Goal: Transaction & Acquisition: Book appointment/travel/reservation

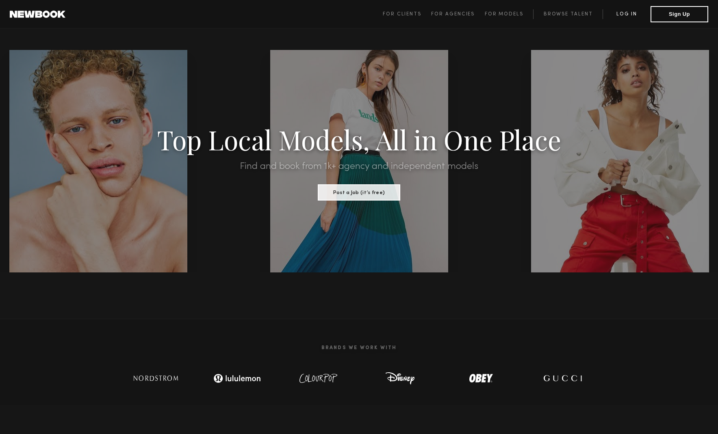
click at [633, 12] on link "Log in" at bounding box center [627, 14] width 48 height 10
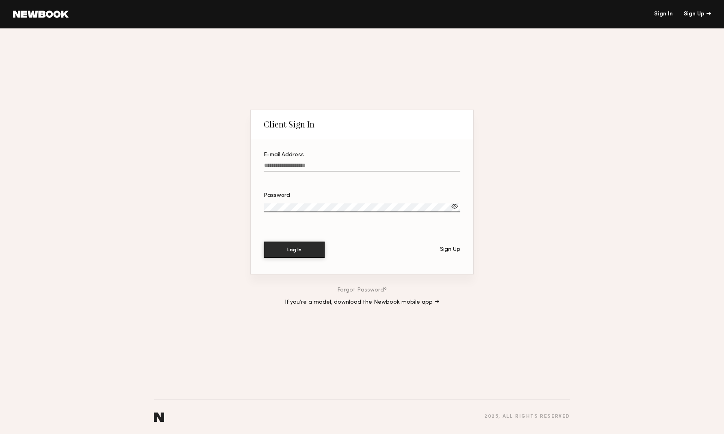
click at [309, 161] on label "E-mail Address" at bounding box center [362, 166] width 197 height 28
click at [309, 163] on input "E-mail Address" at bounding box center [362, 167] width 197 height 9
click at [294, 249] on button "Log In" at bounding box center [294, 250] width 61 height 16
click at [304, 242] on button "Log In" at bounding box center [294, 249] width 61 height 16
click at [329, 169] on input "**********" at bounding box center [362, 167] width 197 height 9
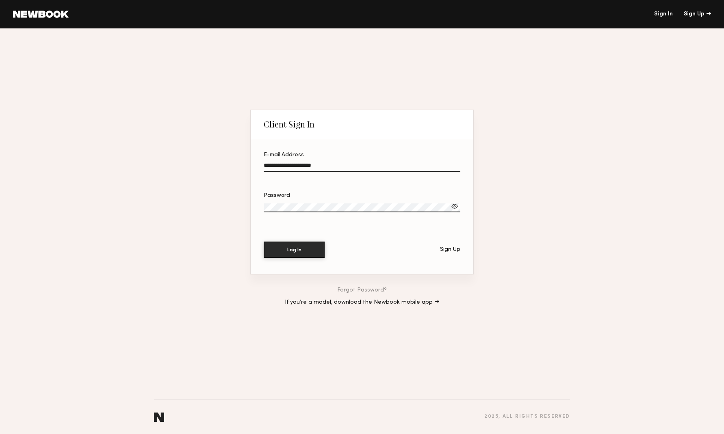
click at [328, 168] on input "**********" at bounding box center [362, 167] width 197 height 9
drag, startPoint x: 298, startPoint y: 166, endPoint x: 241, endPoint y: 167, distance: 56.9
click at [242, 167] on div "**********" at bounding box center [362, 231] width 724 height 406
drag, startPoint x: 297, startPoint y: 165, endPoint x: 281, endPoint y: 163, distance: 15.9
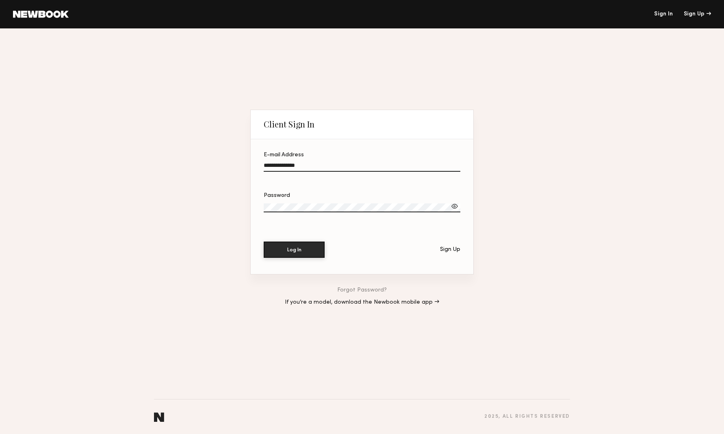
click at [281, 163] on input "**********" at bounding box center [362, 167] width 197 height 9
type input "**********"
click at [456, 204] on div at bounding box center [455, 206] width 8 height 8
click at [294, 249] on button "Log In" at bounding box center [294, 250] width 61 height 16
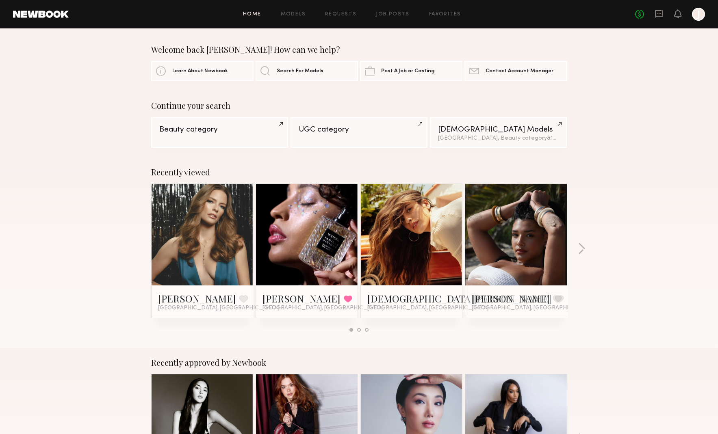
click at [583, 242] on div "Recently viewed Jess M. Favorite Los Angeles, CA Jesi L. Favorited Los Angeles,…" at bounding box center [359, 253] width 718 height 191
click at [585, 247] on div "Recently viewed Jess M. Favorite Los Angeles, CA Jesi L. Favorited Los Angeles,…" at bounding box center [359, 253] width 718 height 191
click at [582, 249] on button "button" at bounding box center [582, 249] width 8 height 13
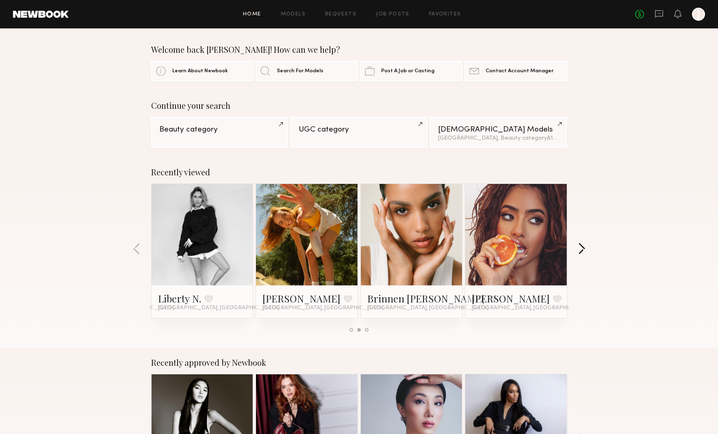
click at [582, 249] on button "button" at bounding box center [582, 249] width 8 height 13
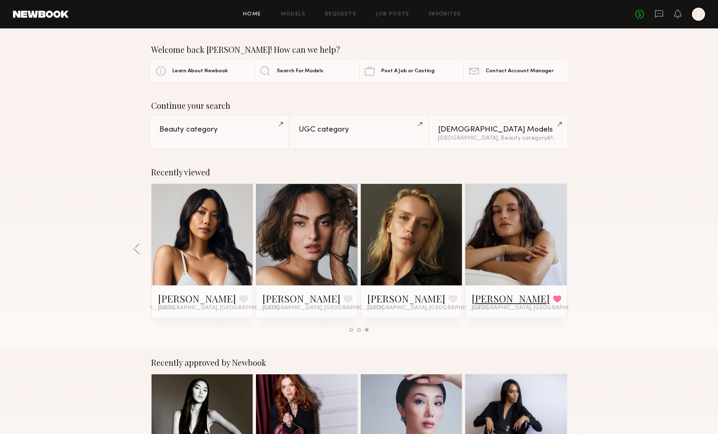
click at [494, 299] on link "Jamie V." at bounding box center [511, 298] width 78 height 13
click at [389, 303] on link "Tatiana G." at bounding box center [406, 298] width 78 height 13
click at [132, 247] on div "Recently viewed Jess M. Favorite Los Angeles, CA Jesi L. Favorited Los Angeles,…" at bounding box center [359, 253] width 718 height 191
click at [134, 246] on button "button" at bounding box center [137, 249] width 8 height 13
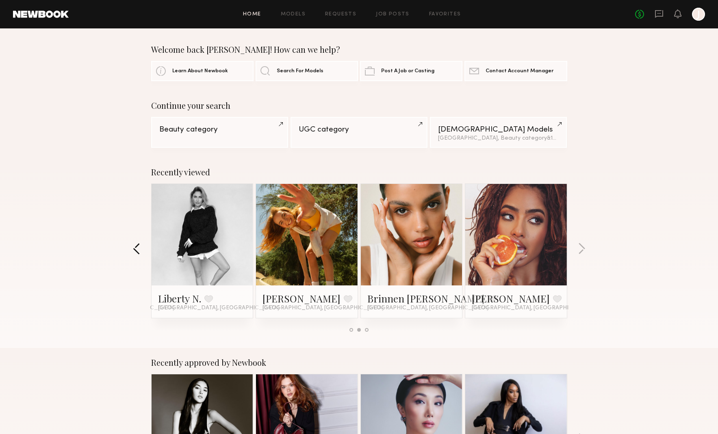
click at [138, 248] on button "button" at bounding box center [137, 249] width 8 height 13
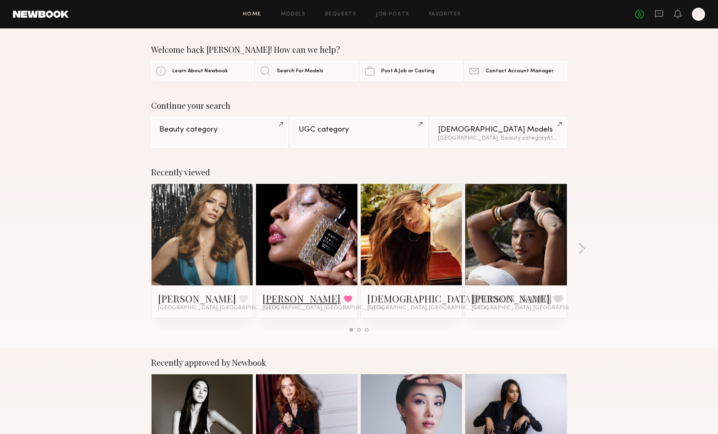
click at [274, 299] on link "Jesi L." at bounding box center [301, 298] width 78 height 13
click at [268, 301] on link "Jesi L." at bounding box center [301, 298] width 78 height 13
click at [585, 249] on button "button" at bounding box center [582, 249] width 8 height 13
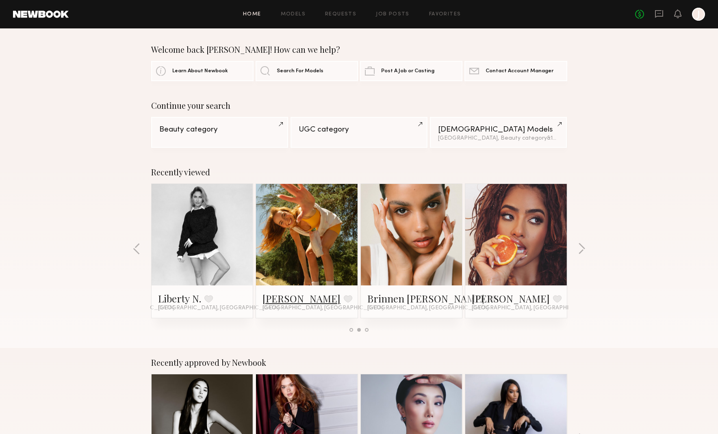
click at [270, 302] on link "Haley G." at bounding box center [301, 298] width 78 height 13
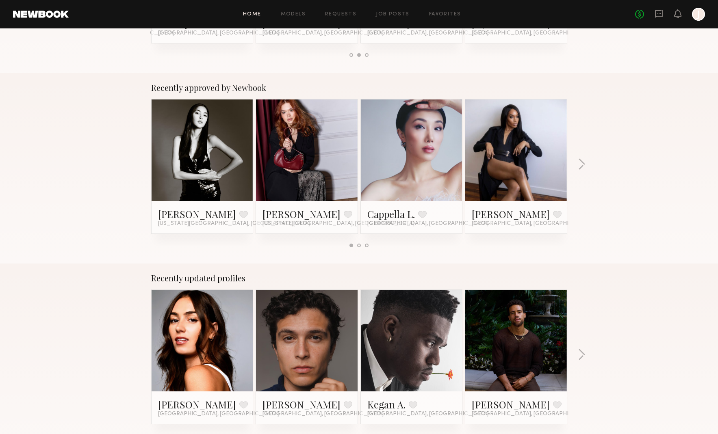
scroll to position [382, 0]
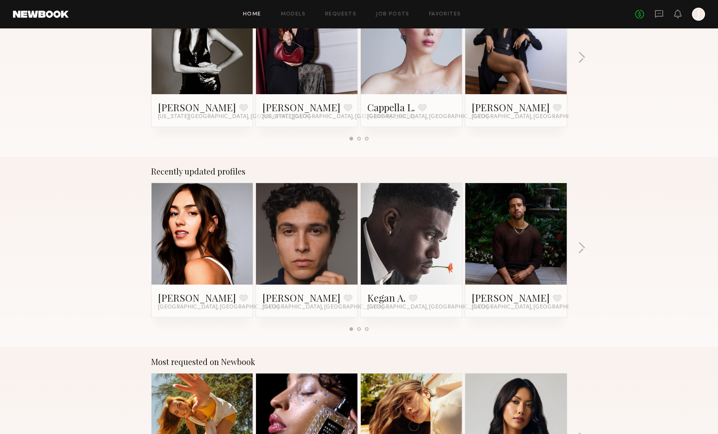
click at [352, 241] on div at bounding box center [307, 234] width 102 height 102
click at [353, 243] on div at bounding box center [307, 234] width 102 height 102
drag, startPoint x: 318, startPoint y: 251, endPoint x: 268, endPoint y: 251, distance: 50.4
click at [269, 251] on div at bounding box center [307, 234] width 102 height 102
click at [582, 246] on button "button" at bounding box center [582, 248] width 8 height 13
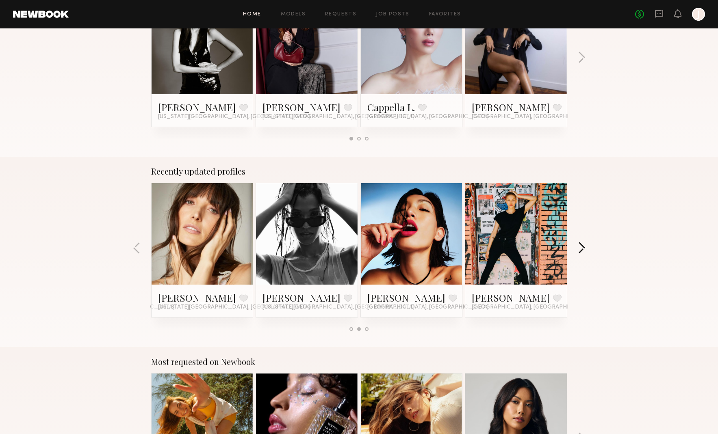
click at [582, 246] on button "button" at bounding box center [582, 248] width 8 height 13
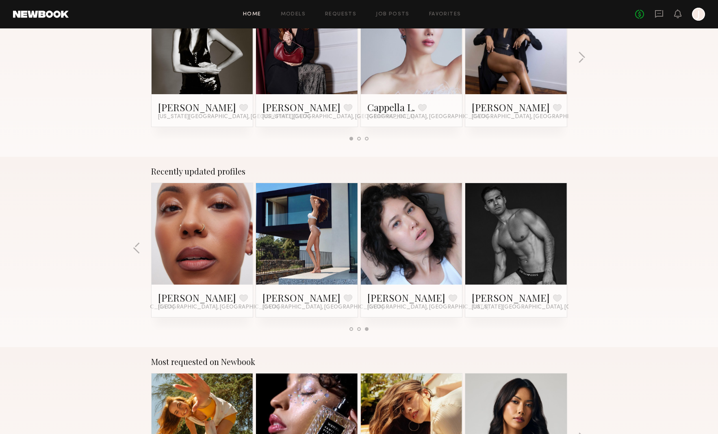
click at [582, 246] on div "Recently updated profiles Lauren G. Favorite Los Angeles, CA Xavier G. Favorite…" at bounding box center [359, 252] width 718 height 191
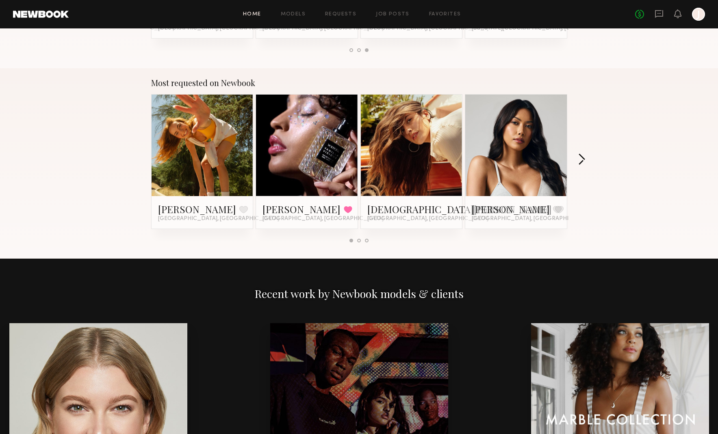
click at [585, 160] on button "button" at bounding box center [582, 160] width 8 height 13
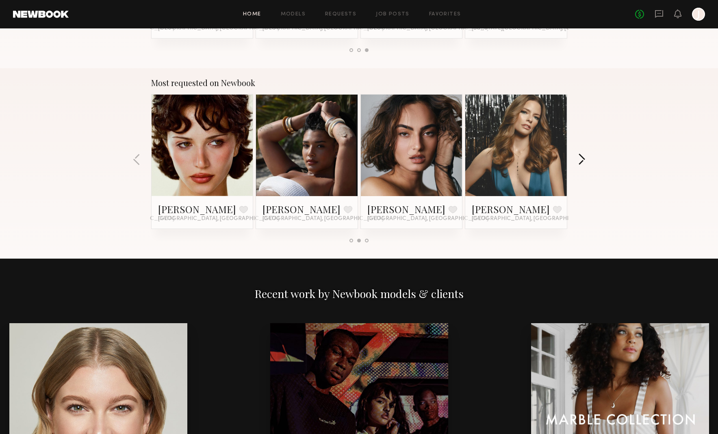
click at [585, 160] on button "button" at bounding box center [582, 160] width 8 height 13
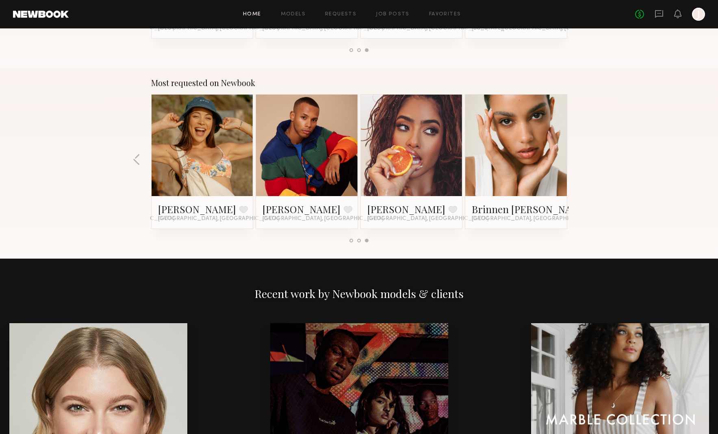
click at [585, 160] on div "Most requested on Newbook Haley G. Favorite Los Angeles, CA Jesi L. Favorited L…" at bounding box center [359, 163] width 718 height 191
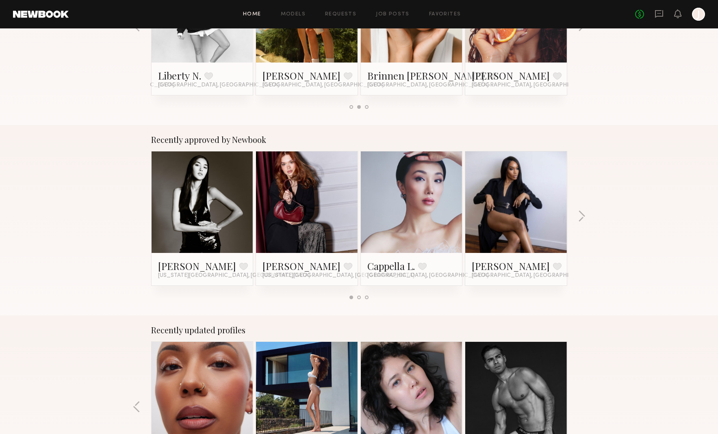
scroll to position [0, 0]
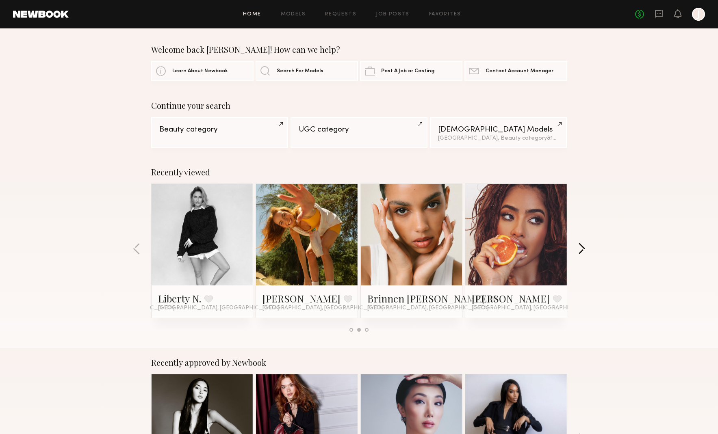
click at [579, 248] on button "button" at bounding box center [582, 249] width 8 height 13
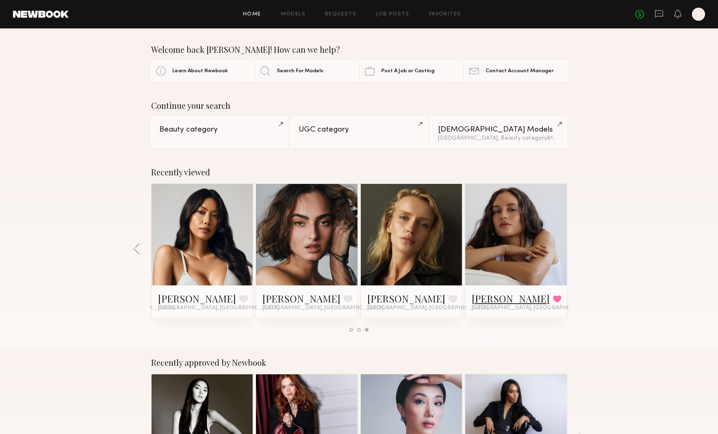
click at [489, 300] on link "Jamie V." at bounding box center [511, 298] width 78 height 13
click at [277, 300] on link "Moe S." at bounding box center [301, 298] width 78 height 13
click at [138, 256] on div "Recently viewed Jess M. Favorite Los Angeles, CA Jesi L. Favorited Los Angeles,…" at bounding box center [359, 253] width 718 height 191
click at [141, 250] on div "Recently viewed Jess M. Favorite Los Angeles, CA Jesi L. Favorited Los Angeles,…" at bounding box center [359, 253] width 718 height 191
click at [130, 250] on div "Recently viewed Jess M. Favorite Los Angeles, CA Jesi L. Favorited Los Angeles,…" at bounding box center [359, 253] width 718 height 191
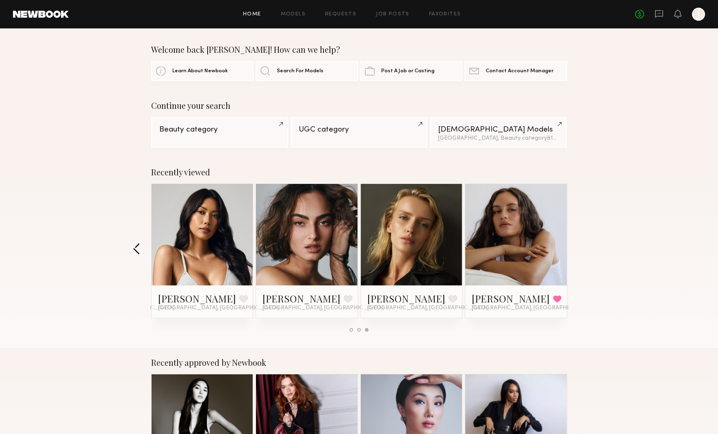
click at [135, 248] on button "button" at bounding box center [137, 249] width 8 height 13
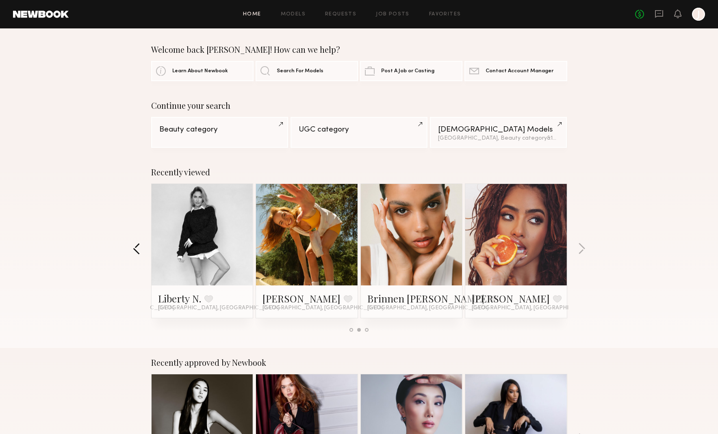
click at [135, 248] on button "button" at bounding box center [137, 249] width 8 height 13
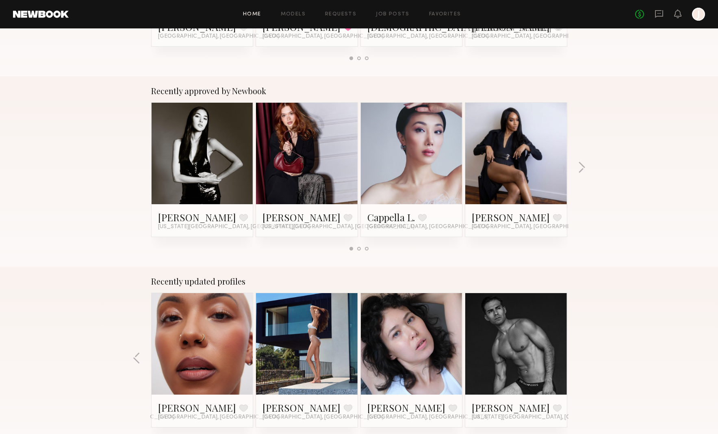
scroll to position [438, 0]
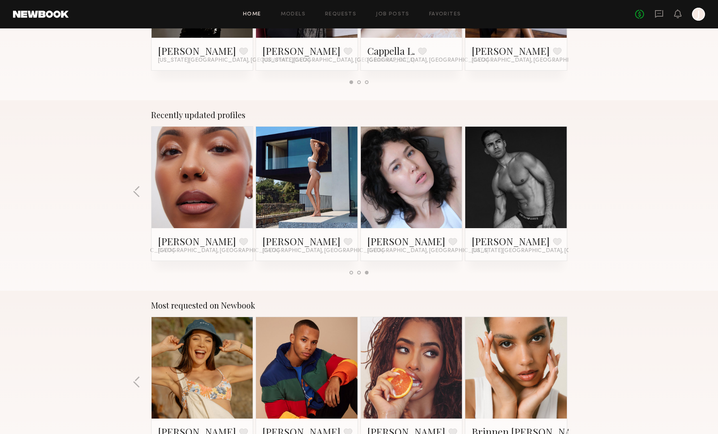
click at [132, 187] on div "Recently updated profiles Lauren G. Favorite Los Angeles, CA Xavier G. Favorite…" at bounding box center [359, 195] width 718 height 191
click at [137, 187] on button "button" at bounding box center [137, 192] width 8 height 13
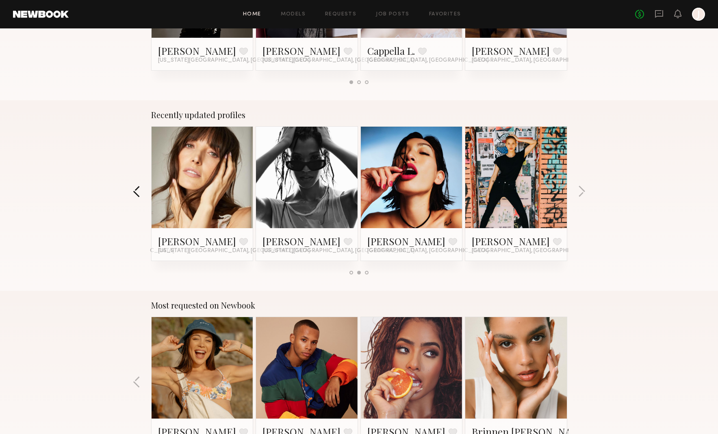
click at [137, 187] on button "button" at bounding box center [137, 192] width 8 height 13
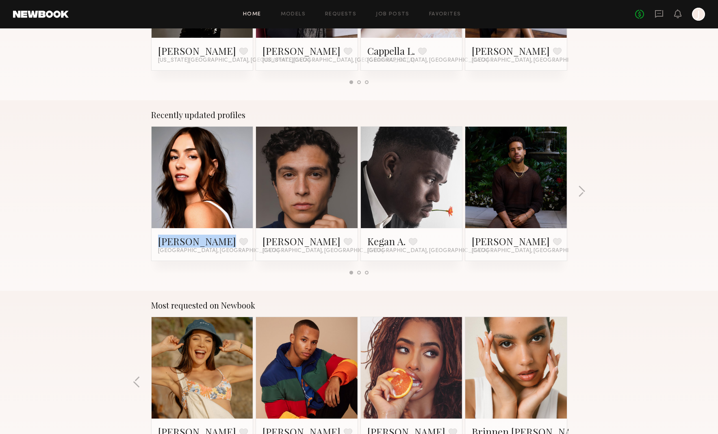
click at [137, 187] on div "Recently updated profiles Lauren G. Favorite Los Angeles, CA Xavier G. Favorite…" at bounding box center [359, 195] width 718 height 191
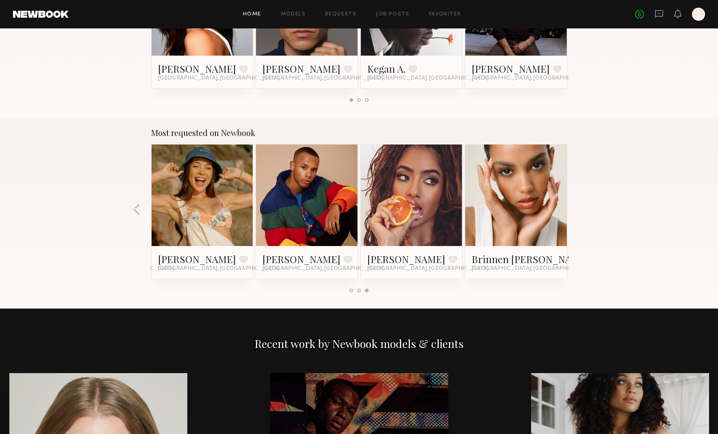
click at [141, 207] on div "Most requested on Newbook Haley G. Favorite Los Angeles, CA Jesi L. Favorited L…" at bounding box center [359, 213] width 718 height 191
click at [143, 208] on div "Most requested on Newbook Haley G. Favorite Los Angeles, CA Jesi L. Favorited L…" at bounding box center [359, 213] width 718 height 191
click at [139, 208] on button "button" at bounding box center [137, 210] width 8 height 13
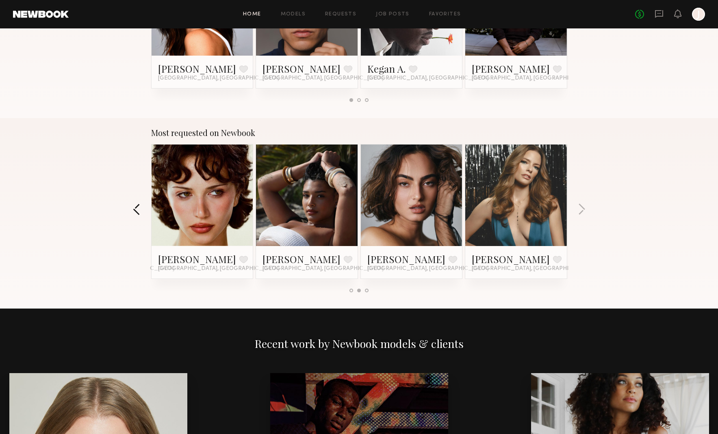
click at [137, 208] on button "button" at bounding box center [137, 210] width 8 height 13
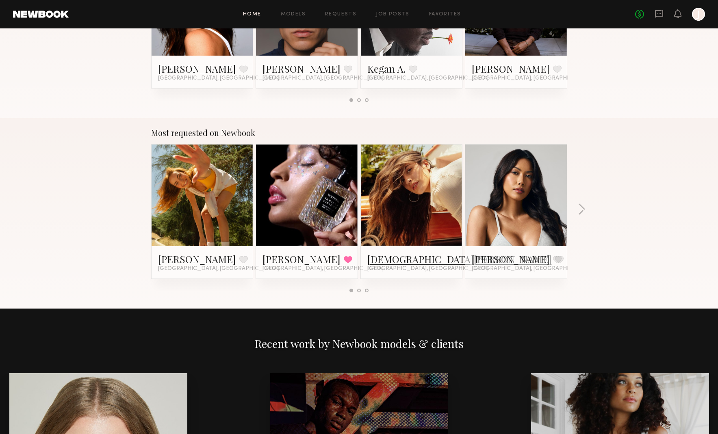
click at [391, 259] on link "Kristen J." at bounding box center [459, 259] width 184 height 13
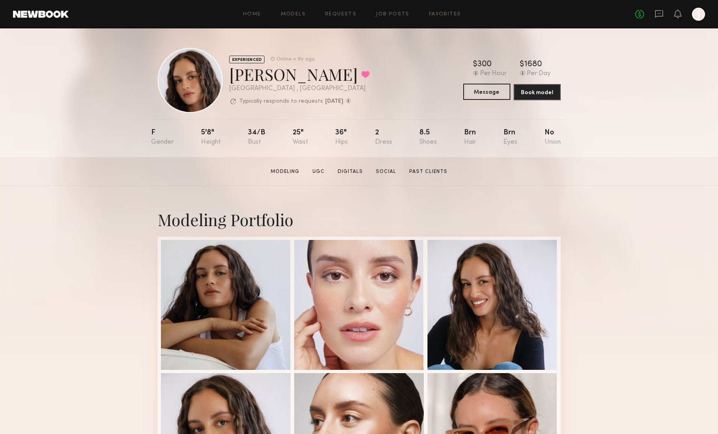
click at [480, 91] on button "Message" at bounding box center [486, 92] width 47 height 16
click at [542, 92] on button "Book model" at bounding box center [537, 92] width 47 height 16
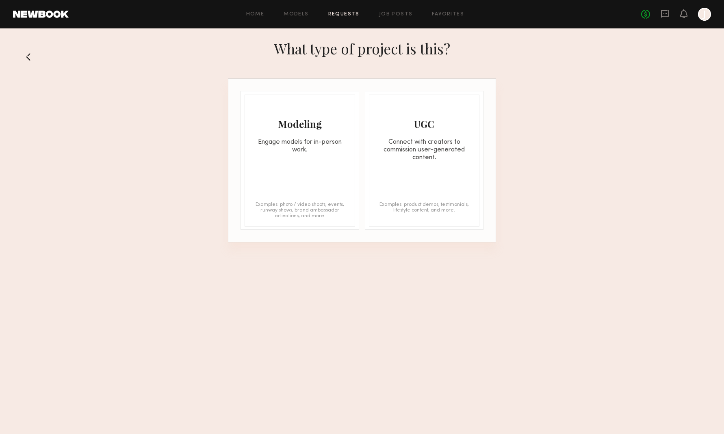
click at [280, 160] on div "Modeling Engage models for in-person work. Examples: photo / video shoots, even…" at bounding box center [300, 161] width 111 height 132
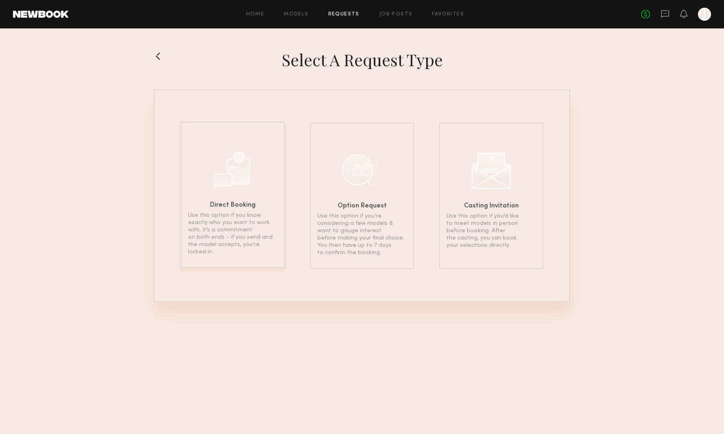
click at [237, 208] on h6 "Direct Booking" at bounding box center [233, 205] width 46 height 7
click at [384, 216] on p "Use this option if you’re considering a few models & want to gauge interest bef…" at bounding box center [361, 234] width 89 height 44
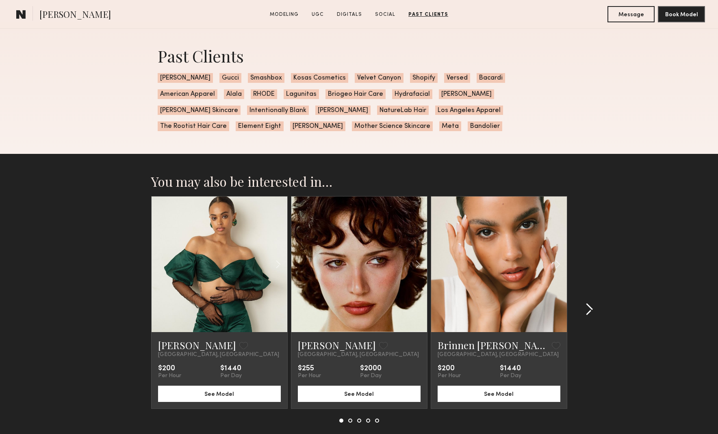
scroll to position [2046, 0]
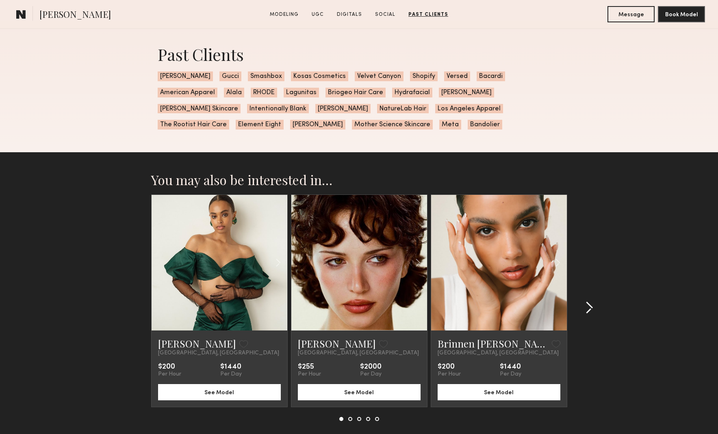
click at [588, 307] on common-icon at bounding box center [589, 307] width 8 height 13
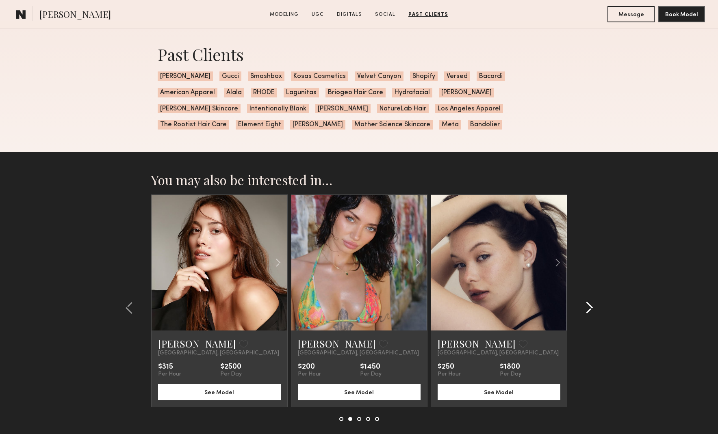
click at [587, 307] on common-icon at bounding box center [589, 307] width 8 height 13
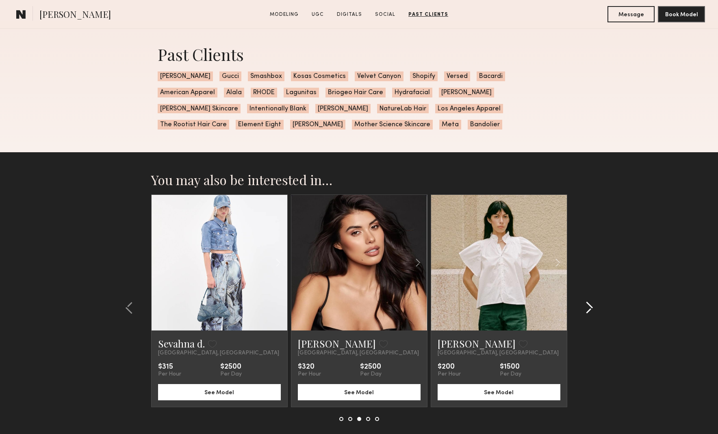
click at [588, 307] on common-icon at bounding box center [589, 307] width 8 height 13
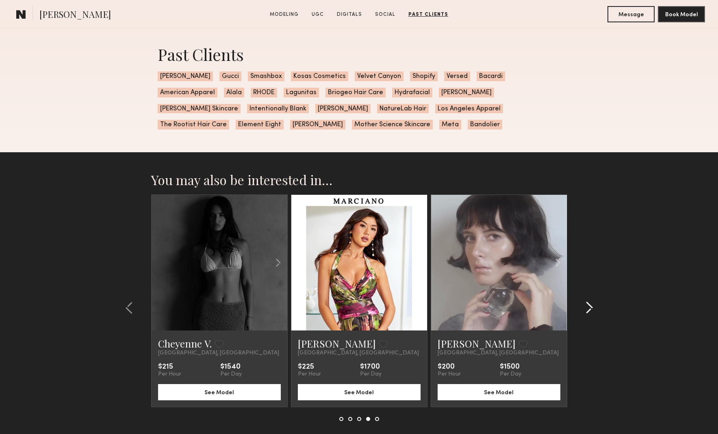
scroll to position [2045, 0]
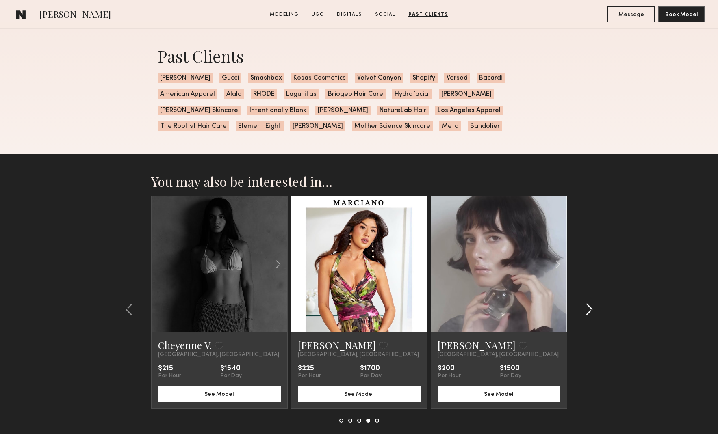
click at [588, 307] on common-icon at bounding box center [589, 309] width 8 height 13
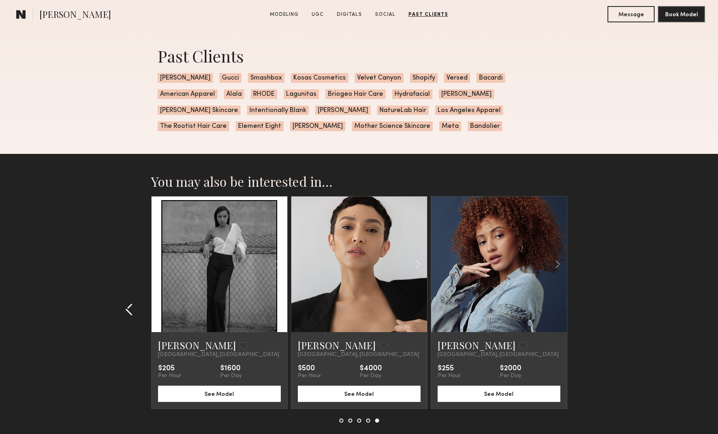
click at [126, 310] on common-icon at bounding box center [129, 309] width 8 height 13
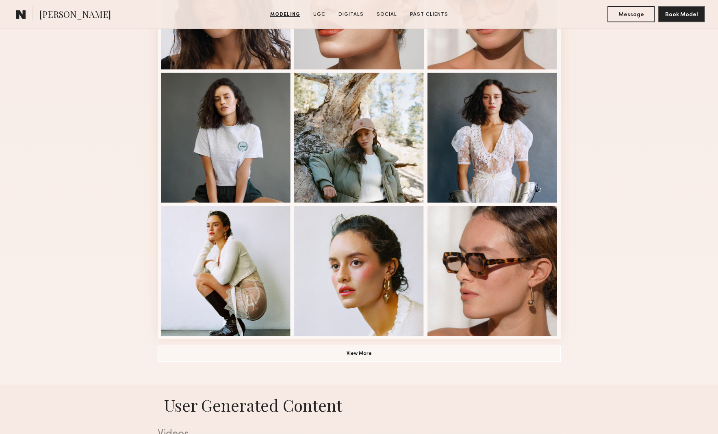
scroll to position [0, 0]
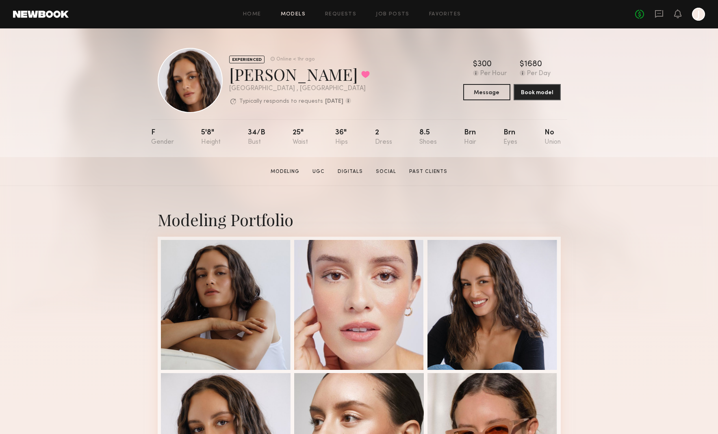
click at [300, 14] on link "Models" at bounding box center [293, 14] width 25 height 5
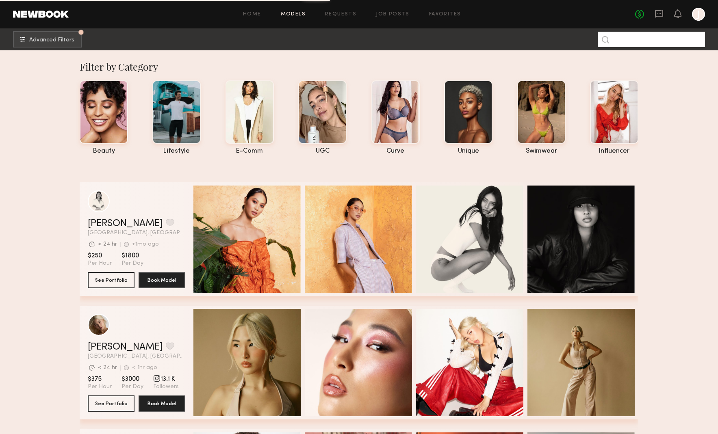
click at [640, 45] on input at bounding box center [651, 39] width 107 height 15
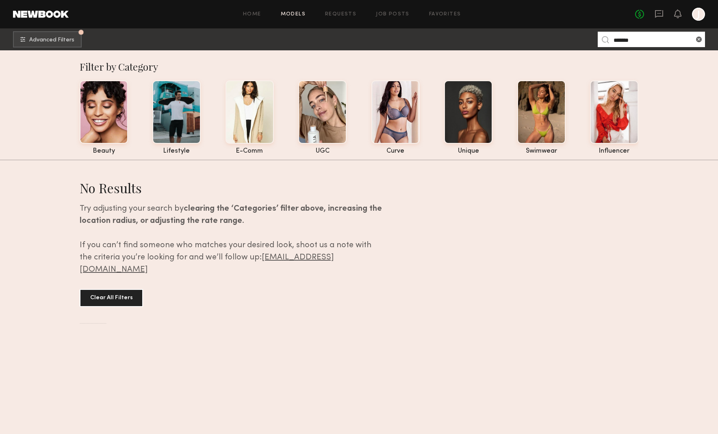
drag, startPoint x: 637, startPoint y: 40, endPoint x: 628, endPoint y: 39, distance: 9.5
click at [628, 39] on input "*******" at bounding box center [651, 39] width 107 height 15
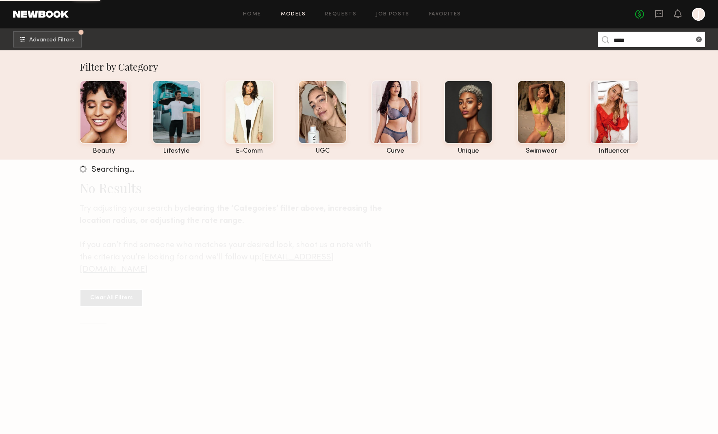
type input "*****"
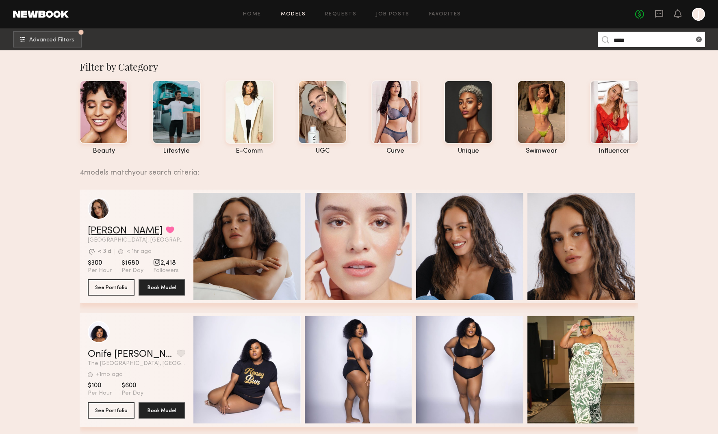
click at [114, 227] on link "Jamie V." at bounding box center [125, 231] width 75 height 10
click at [53, 14] on link at bounding box center [41, 14] width 56 height 7
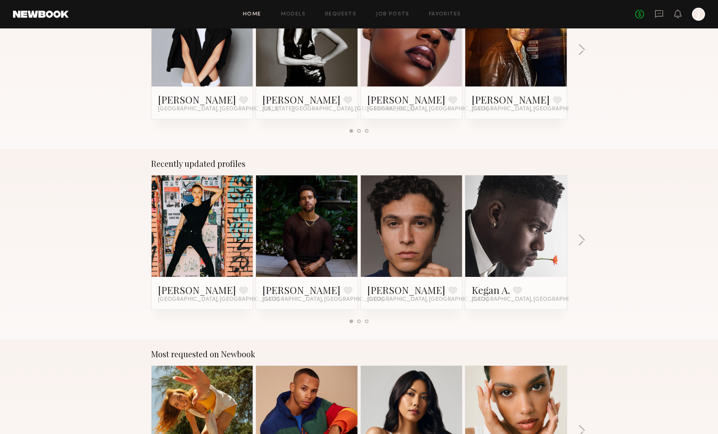
scroll to position [404, 0]
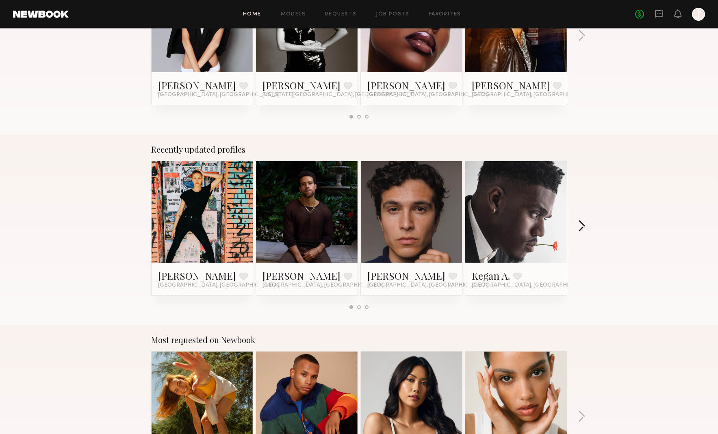
click at [579, 223] on button "button" at bounding box center [582, 226] width 8 height 13
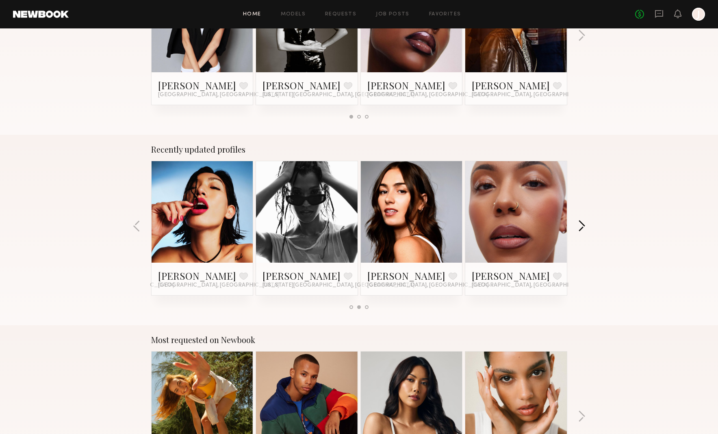
click at [583, 225] on button "button" at bounding box center [582, 226] width 8 height 13
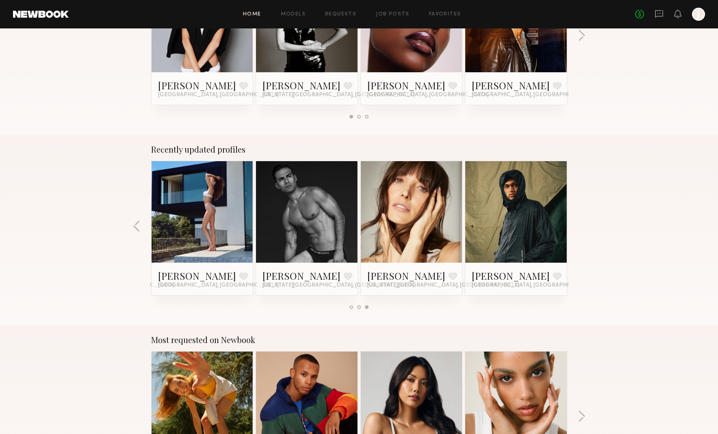
click at [583, 225] on div "Recently updated profiles Sherease S. Favorite Los Angeles, CA Trae G. Favorite…" at bounding box center [359, 230] width 718 height 191
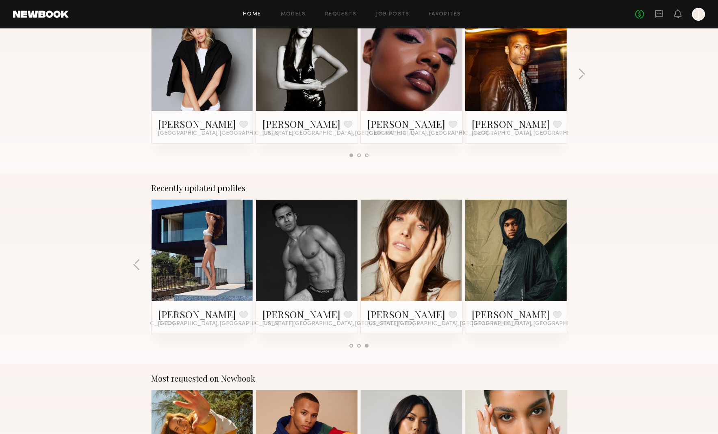
scroll to position [0, 0]
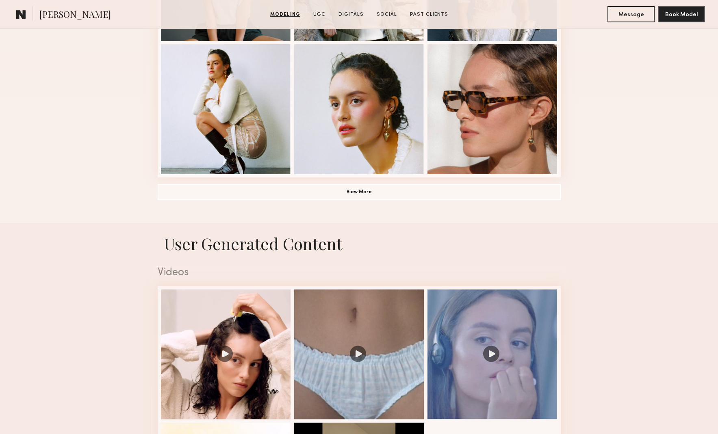
scroll to position [583, 0]
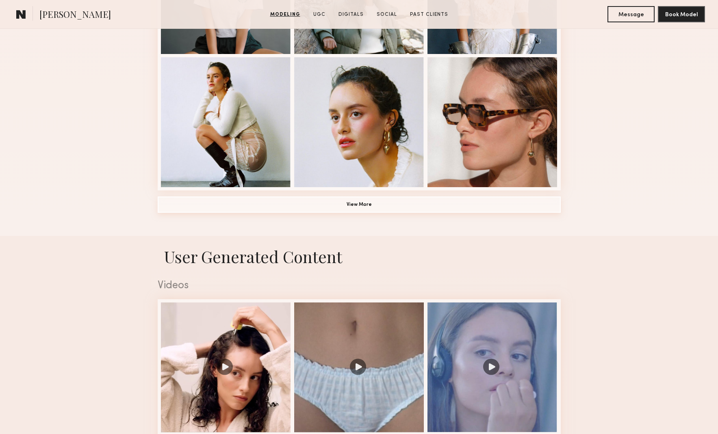
click at [382, 204] on button "View More" at bounding box center [359, 205] width 403 height 16
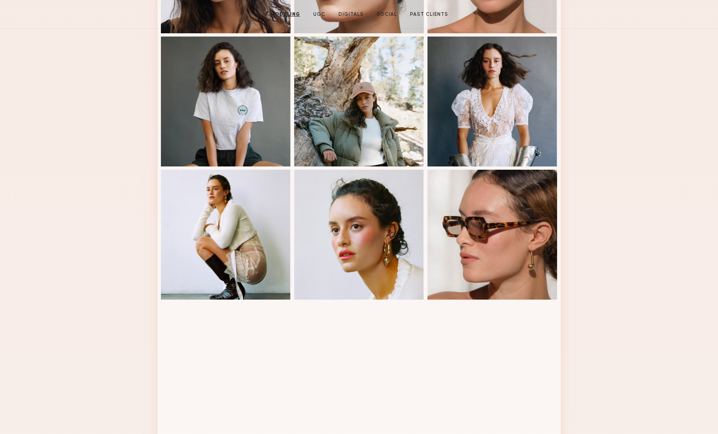
scroll to position [0, 0]
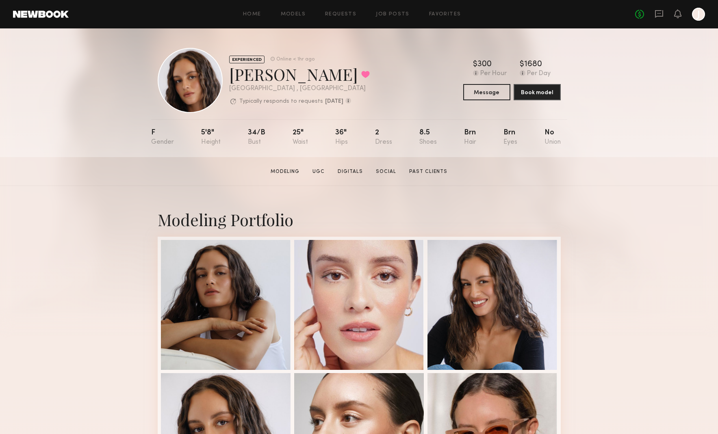
click at [262, 1] on header "Home Models Requests Job Posts Favorites Sign Out No fees up to $5,000 J" at bounding box center [359, 14] width 718 height 28
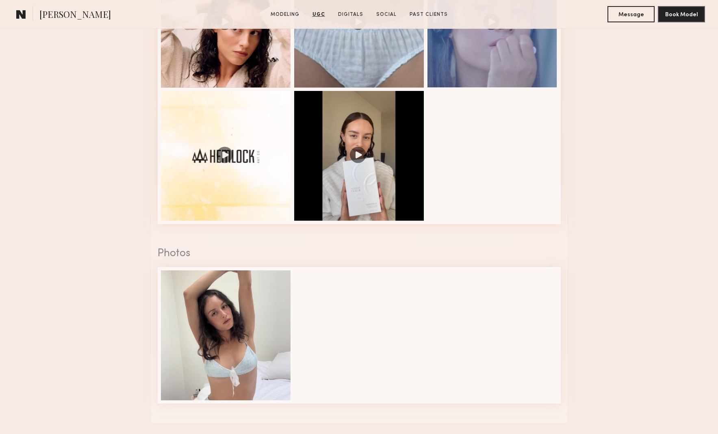
scroll to position [1252, 0]
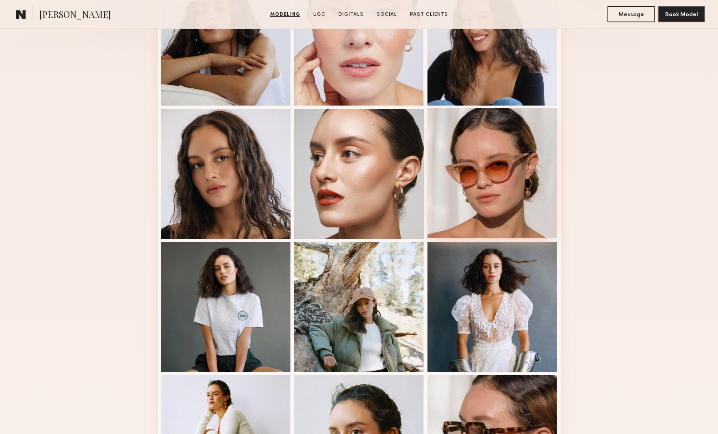
scroll to position [447, 0]
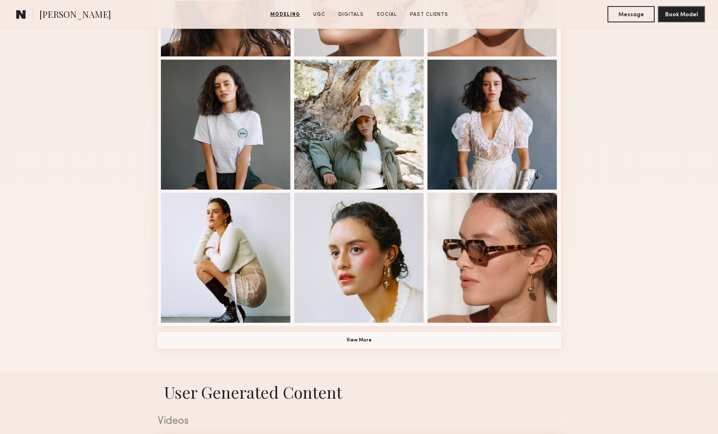
click at [397, 345] on button "View More" at bounding box center [359, 340] width 403 height 16
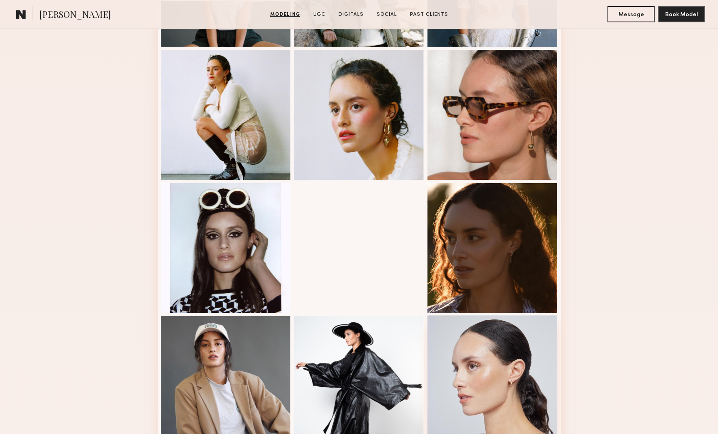
scroll to position [672, 0]
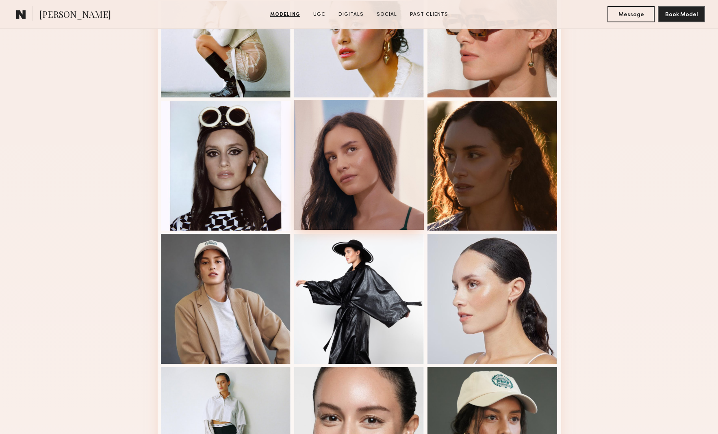
click at [391, 141] on div at bounding box center [359, 165] width 130 height 130
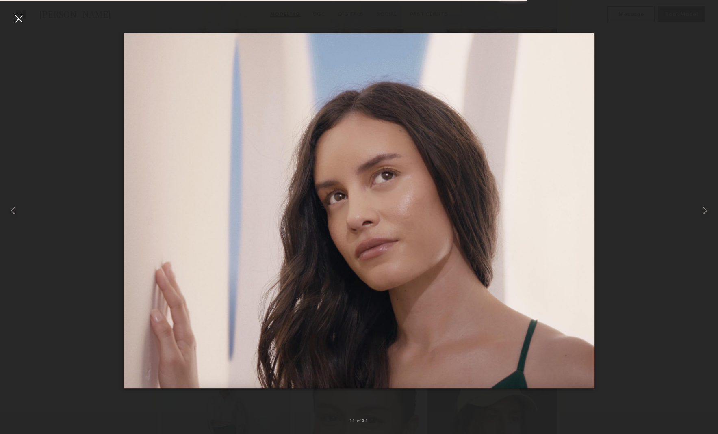
click at [23, 20] on div at bounding box center [18, 18] width 13 height 13
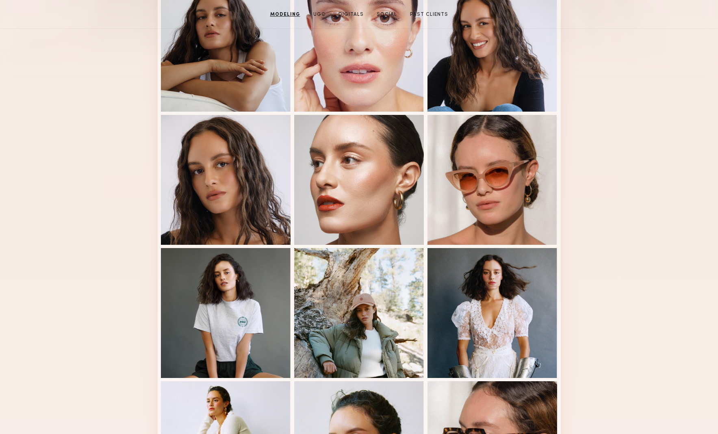
scroll to position [0, 0]
